Goal: Task Accomplishment & Management: Use online tool/utility

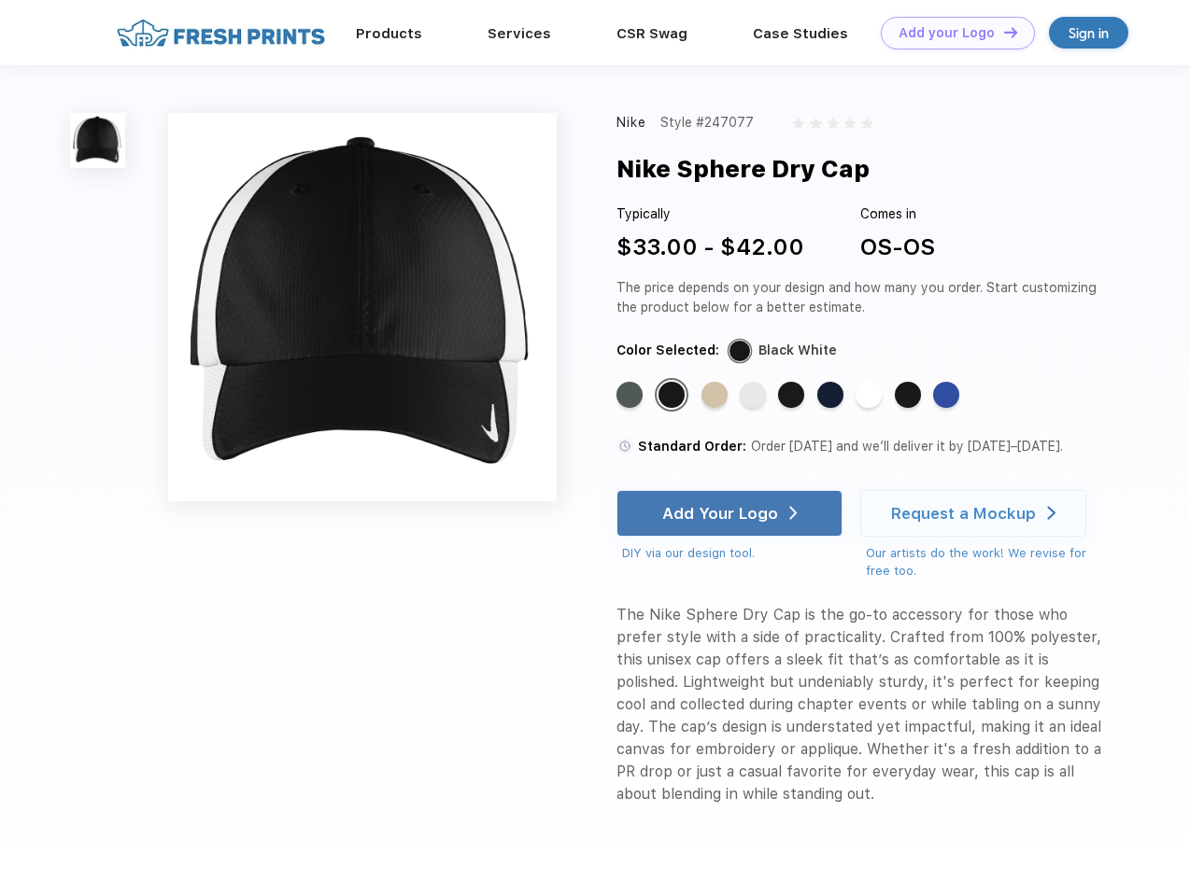
click at [951, 33] on link "Add your Logo Design Tool" at bounding box center [958, 33] width 154 height 33
click at [0, 0] on div "Design Tool" at bounding box center [0, 0] width 0 height 0
click at [1002, 32] on link "Add your Logo Design Tool" at bounding box center [958, 33] width 154 height 33
click at [98, 140] on img at bounding box center [97, 140] width 55 height 55
click at [631, 396] on div "Standard Color" at bounding box center [629, 395] width 26 height 26
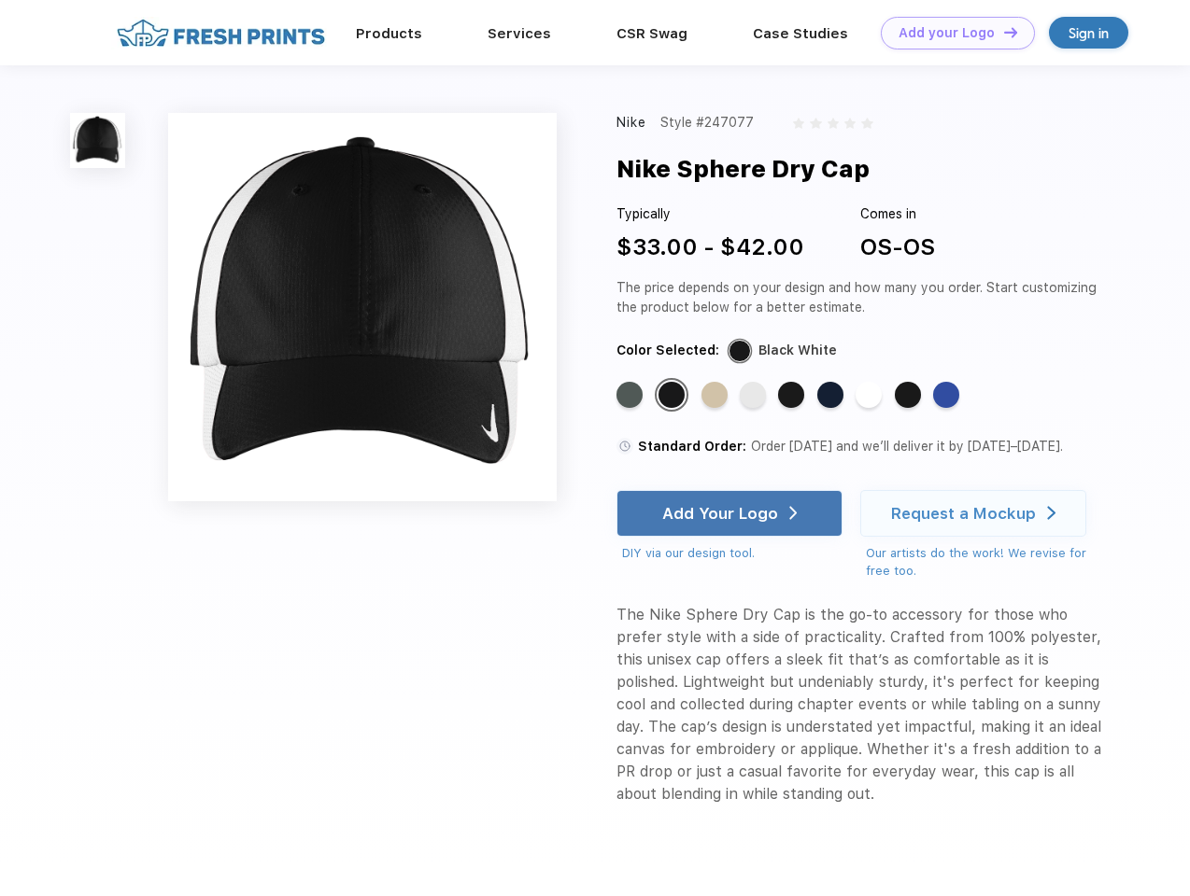
click at [673, 396] on div "Standard Color" at bounding box center [671, 395] width 26 height 26
click at [716, 396] on div "Standard Color" at bounding box center [714, 395] width 26 height 26
click at [755, 396] on div "Standard Color" at bounding box center [753, 395] width 26 height 26
click at [793, 396] on div "Standard Color" at bounding box center [791, 395] width 26 height 26
click at [832, 396] on div "Standard Color" at bounding box center [830, 395] width 26 height 26
